Goal: Information Seeking & Learning: Learn about a topic

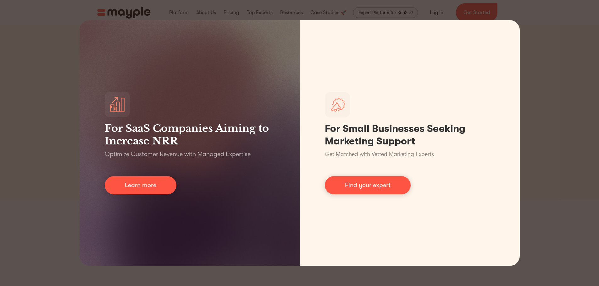
click at [527, 140] on div "For SaaS Companies Aiming to Increase NRR Optimize Customer Revenue with Manage…" at bounding box center [299, 143] width 599 height 286
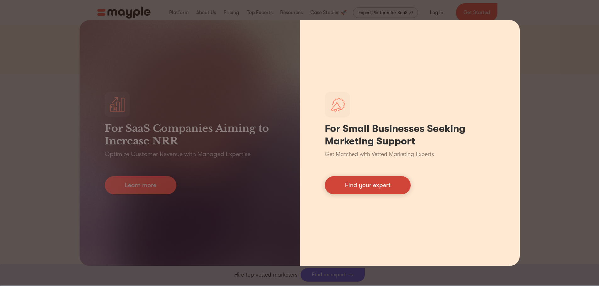
scroll to position [94, 0]
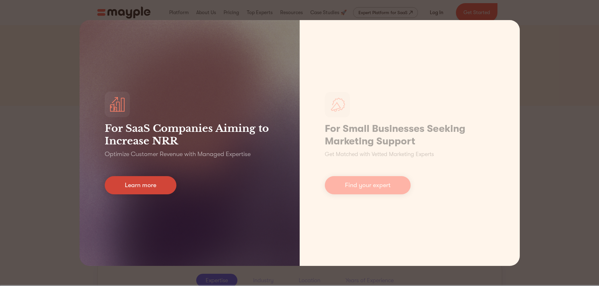
click at [112, 186] on link "Learn more" at bounding box center [141, 185] width 72 height 18
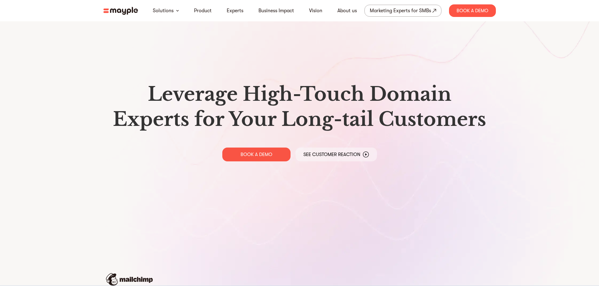
drag, startPoint x: 116, startPoint y: 201, endPoint x: 129, endPoint y: 5, distance: 196.2
click at [206, 14] on link "Product" at bounding box center [203, 11] width 18 height 8
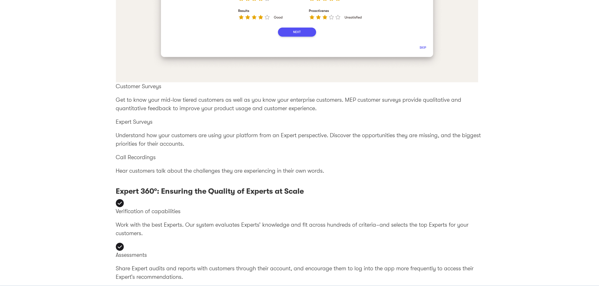
scroll to position [1948, 0]
